Goal: Communication & Community: Answer question/provide support

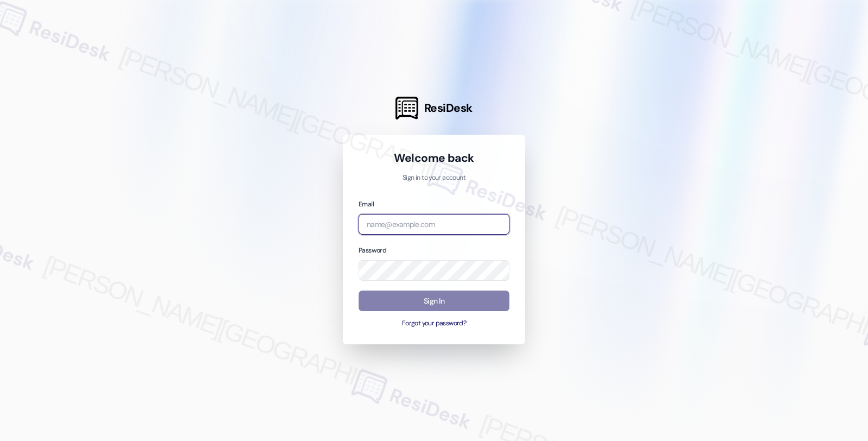
click at [417, 220] on input "email" at bounding box center [434, 224] width 151 height 21
type input "automated-surveys-americas_rental_managers-fides.[PERSON_NAME]@americas_rental_…"
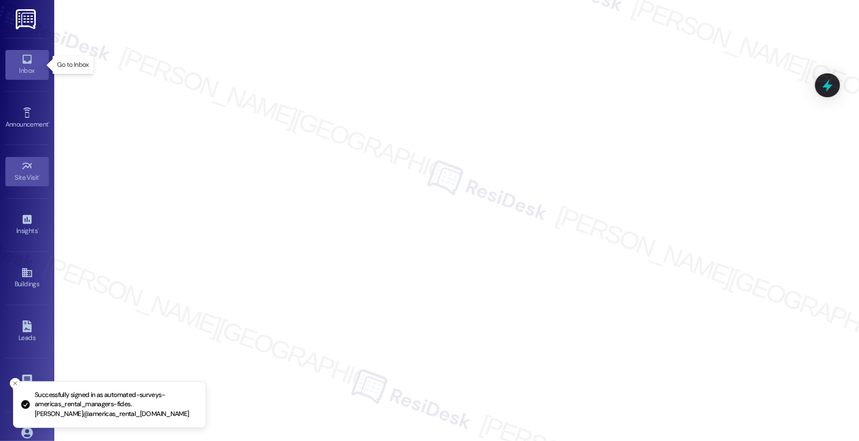
click at [26, 68] on div "Inbox" at bounding box center [27, 70] width 54 height 11
